Goal: Task Accomplishment & Management: Use online tool/utility

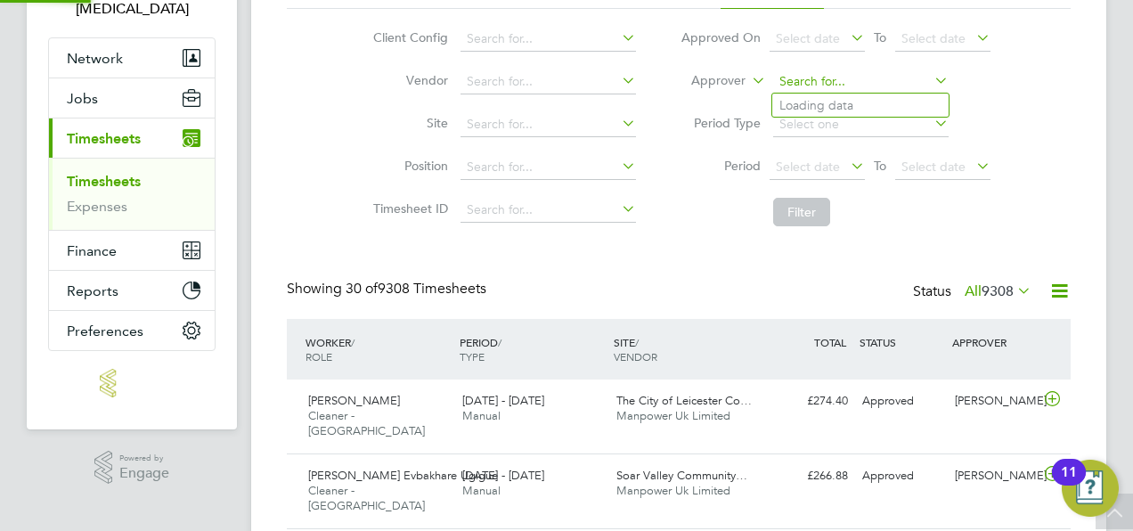
click at [852, 84] on input at bounding box center [861, 81] width 176 height 25
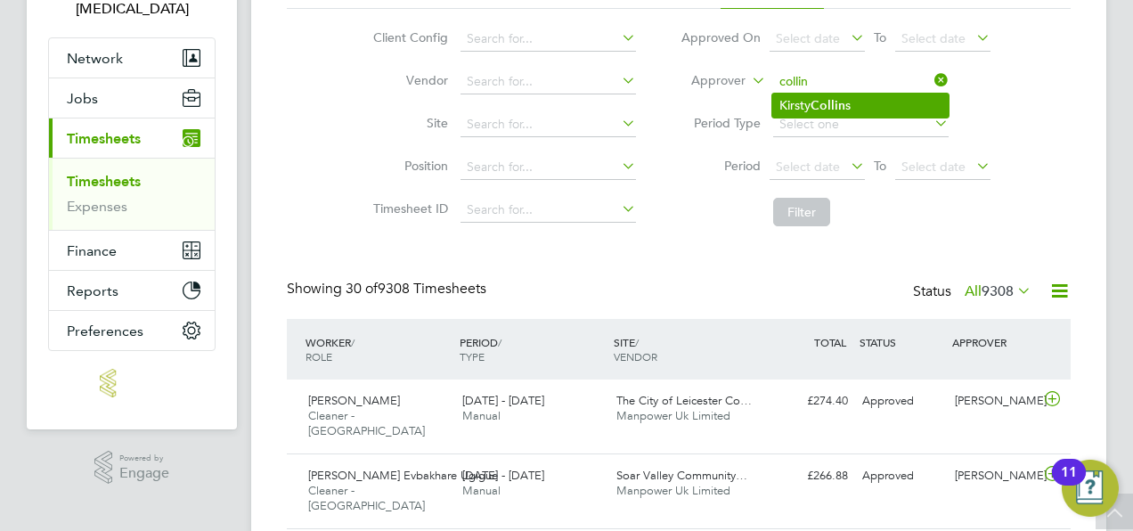
click at [848, 99] on li "Kirsty Collin s" at bounding box center [860, 106] width 176 height 24
type input "[PERSON_NAME]"
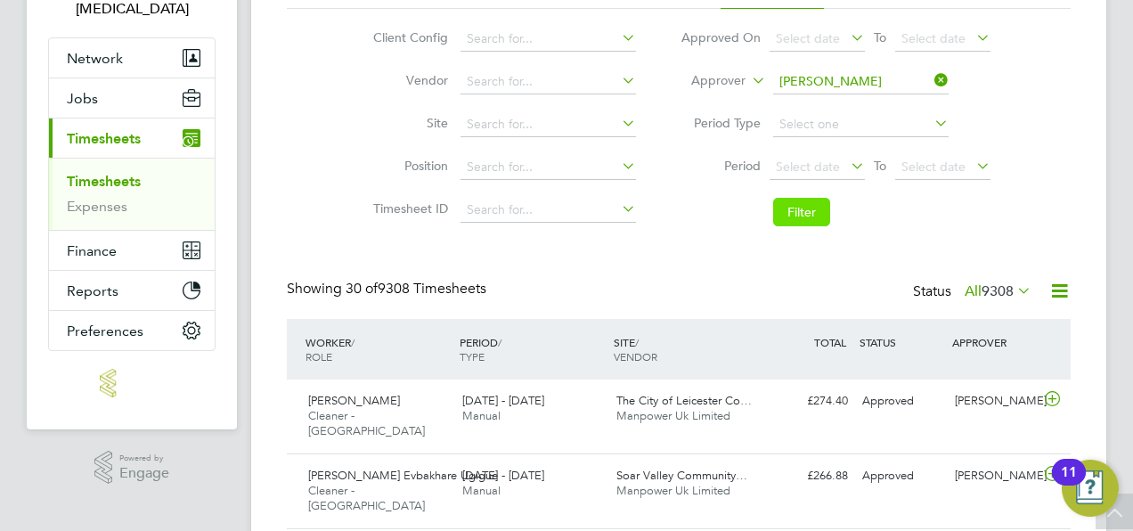
click at [788, 217] on button "Filter" at bounding box center [801, 212] width 57 height 29
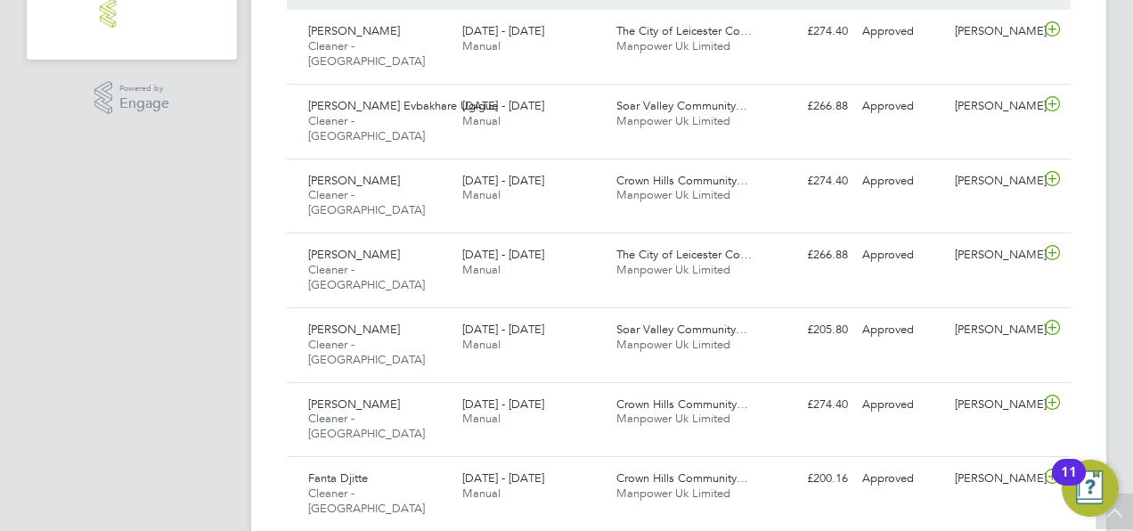
scroll to position [524, 0]
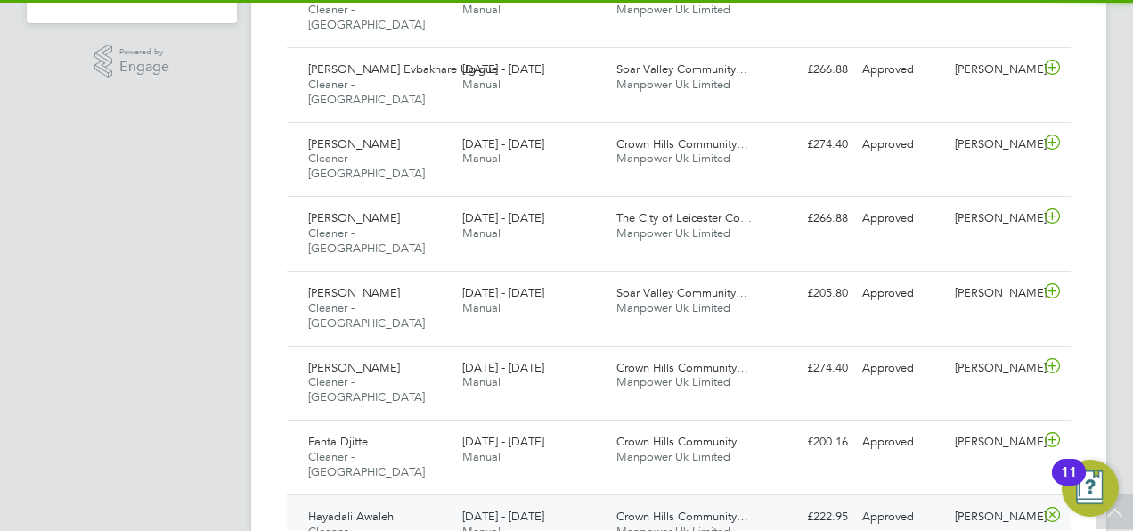
scroll to position [563, 0]
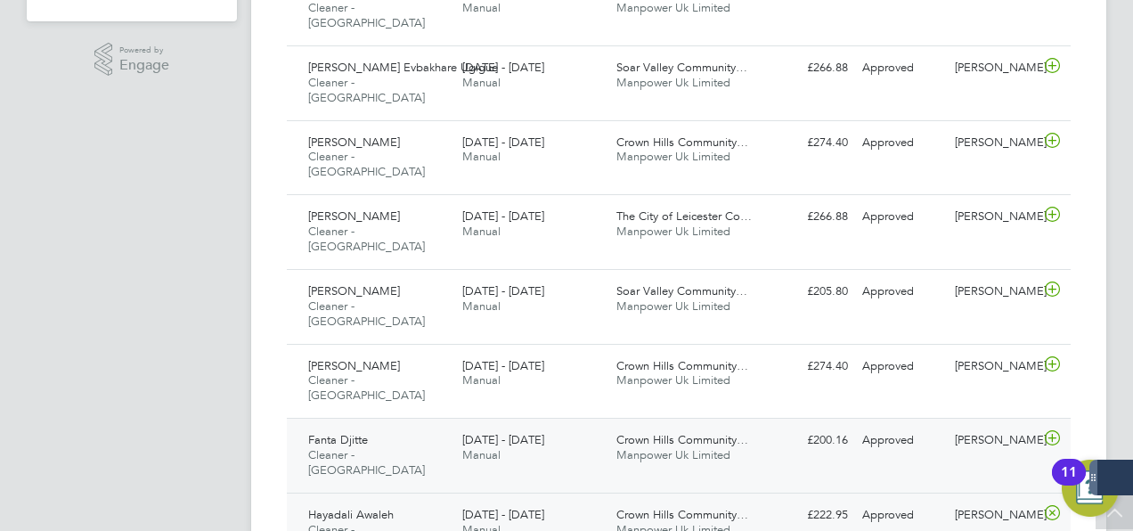
click at [356, 447] on span "Cleaner - [GEOGRAPHIC_DATA]" at bounding box center [366, 462] width 117 height 30
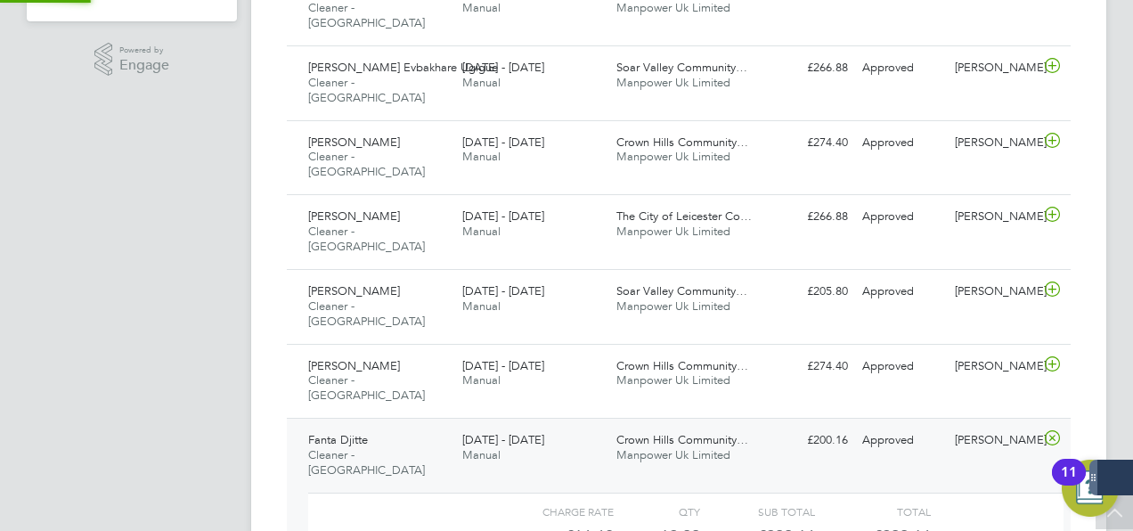
scroll to position [30, 174]
click at [378, 352] on div "Mubarak Ussenbai Cleaner - Leicester 25 - 31 Aug 2025" at bounding box center [378, 382] width 154 height 60
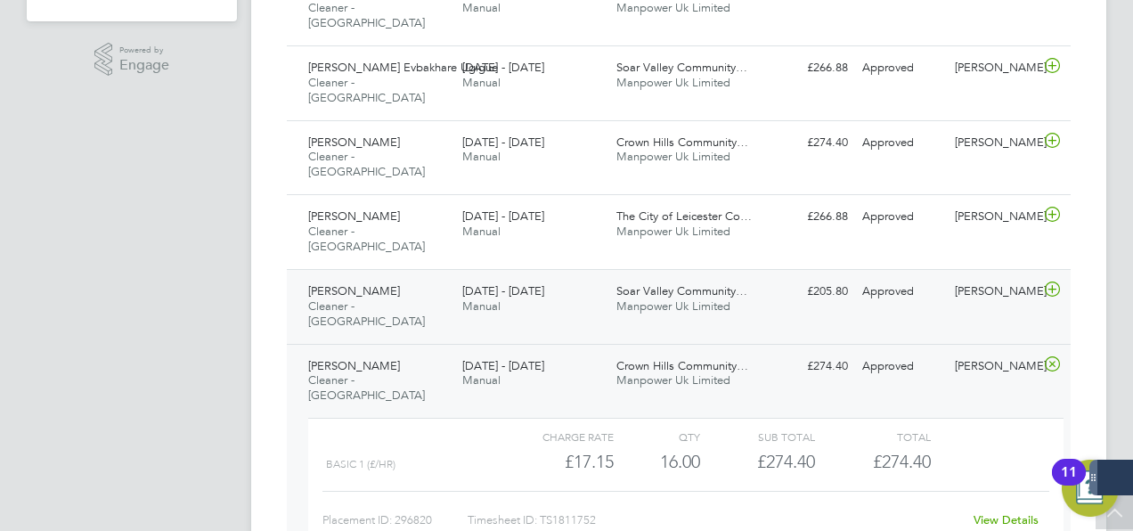
click at [526, 283] on span "[DATE] - [DATE]" at bounding box center [503, 290] width 82 height 15
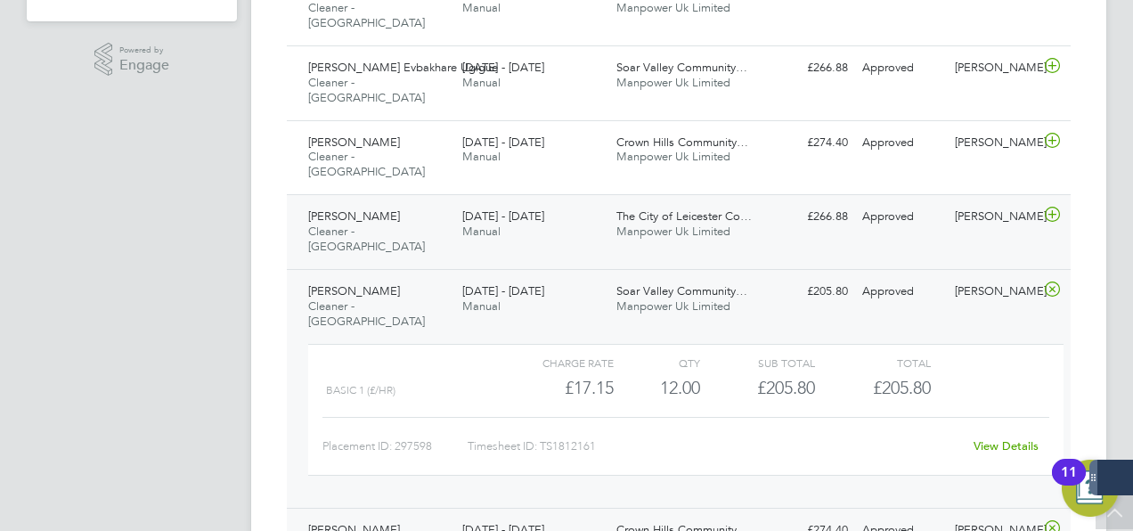
click at [552, 202] on div "25 - 31 Aug 2025 Manual" at bounding box center [532, 224] width 154 height 45
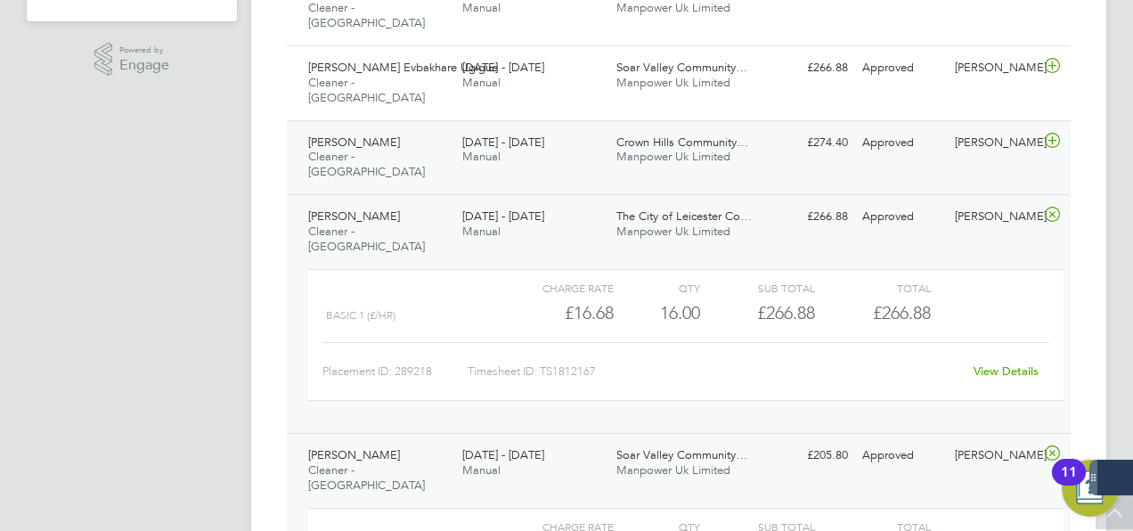
click at [404, 149] on span "Cleaner - [GEOGRAPHIC_DATA]" at bounding box center [366, 164] width 117 height 30
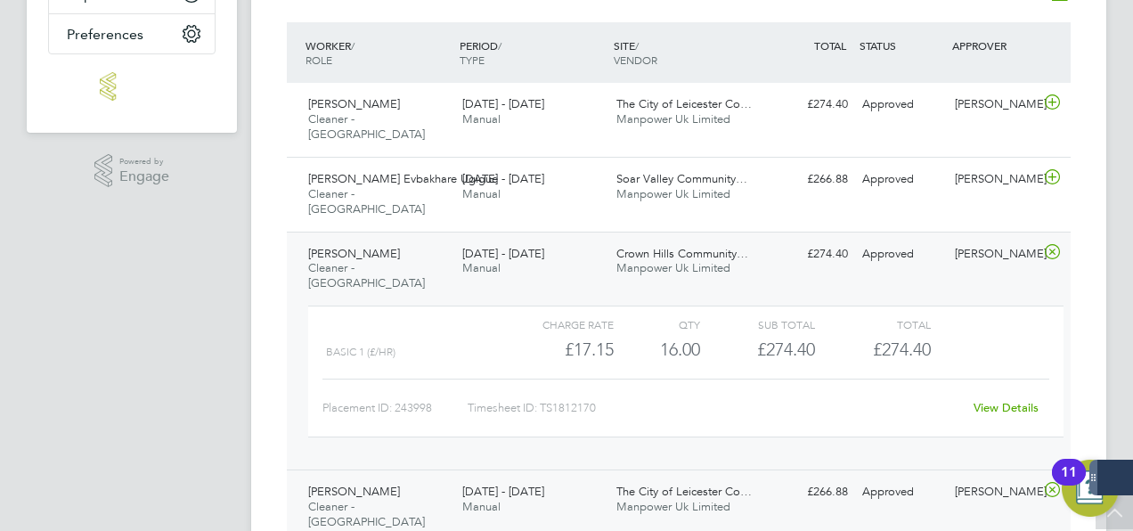
scroll to position [451, 0]
click at [456, 166] on div "25 - 31 Aug 2025 Manual" at bounding box center [532, 188] width 154 height 45
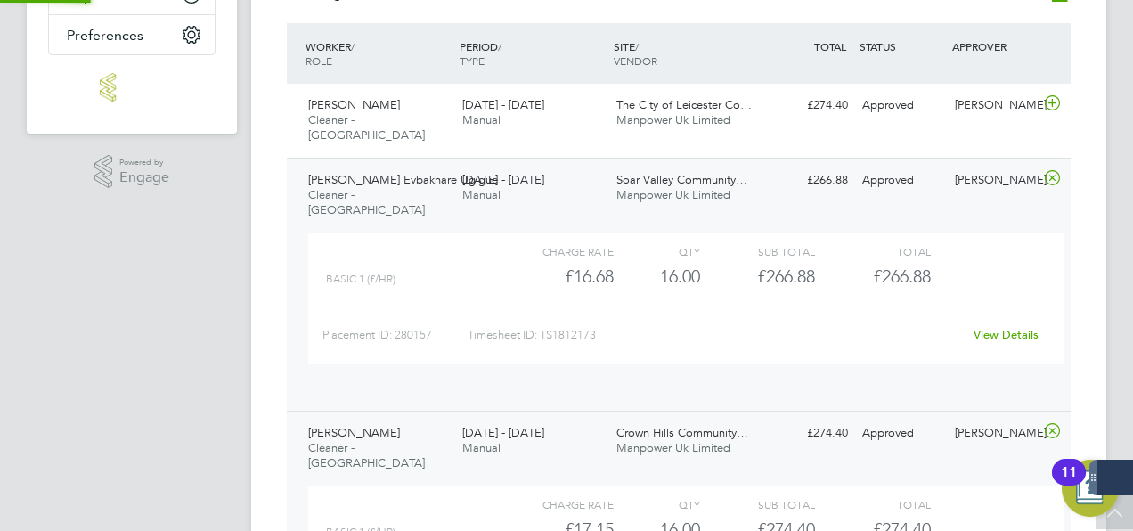
scroll to position [30, 174]
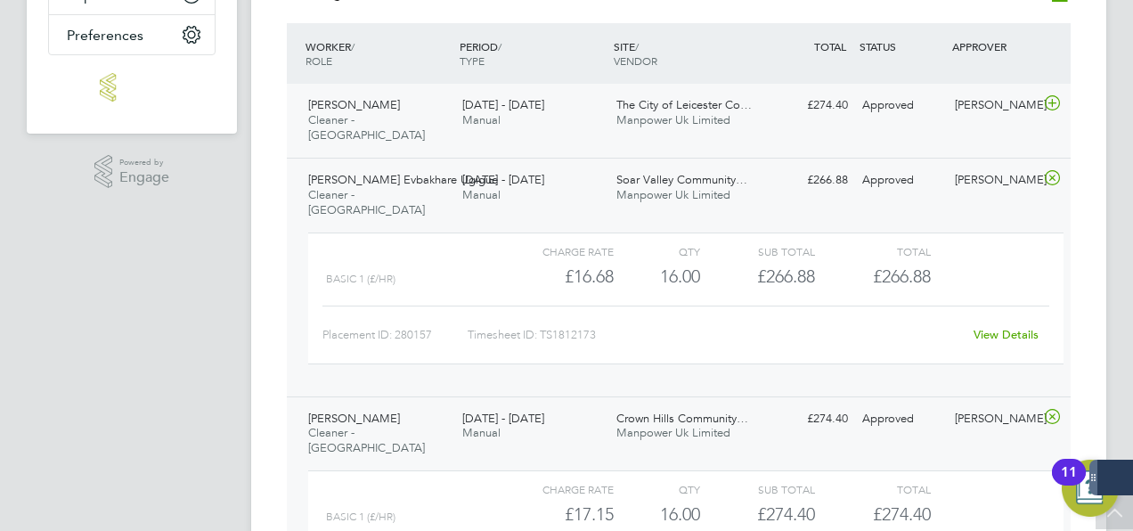
click at [513, 111] on div "25 - 31 Aug 2025 Manual" at bounding box center [532, 113] width 154 height 45
